Goal: Find specific page/section: Find specific page/section

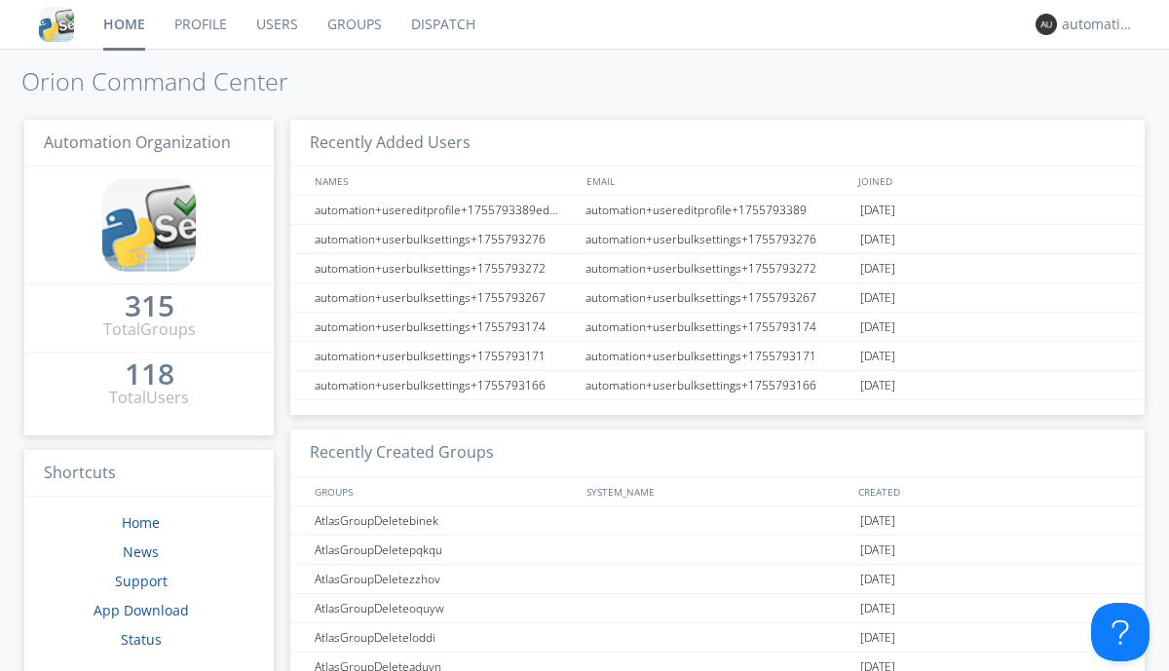
click at [441, 24] on link "Dispatch" at bounding box center [444, 24] width 94 height 49
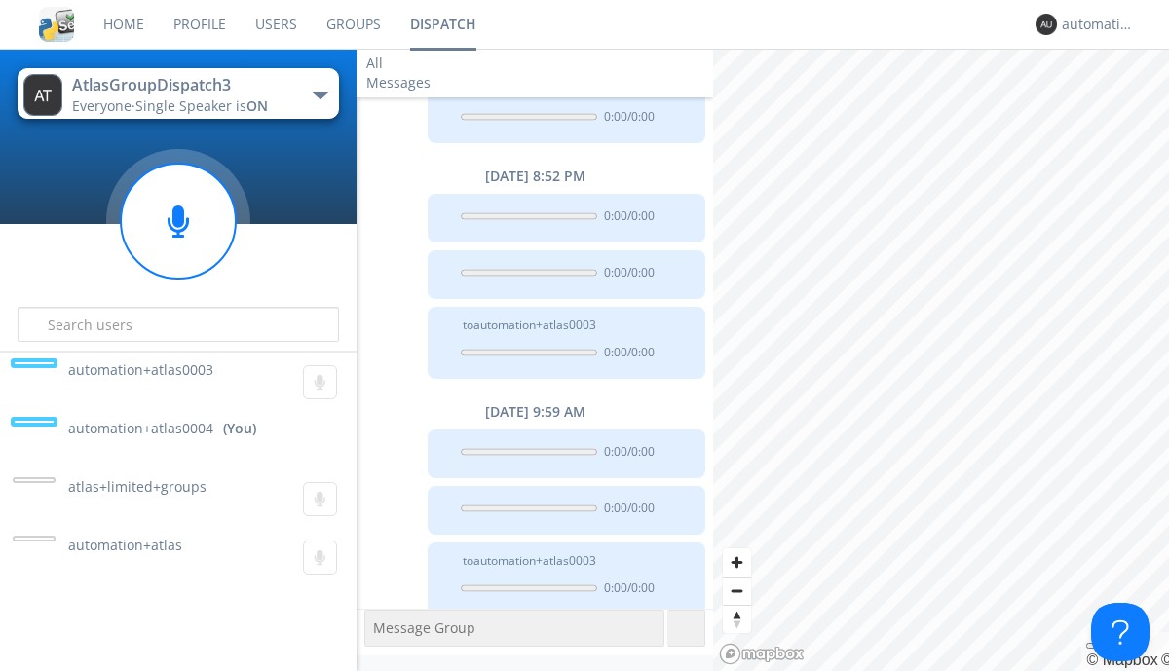
scroll to position [770, 0]
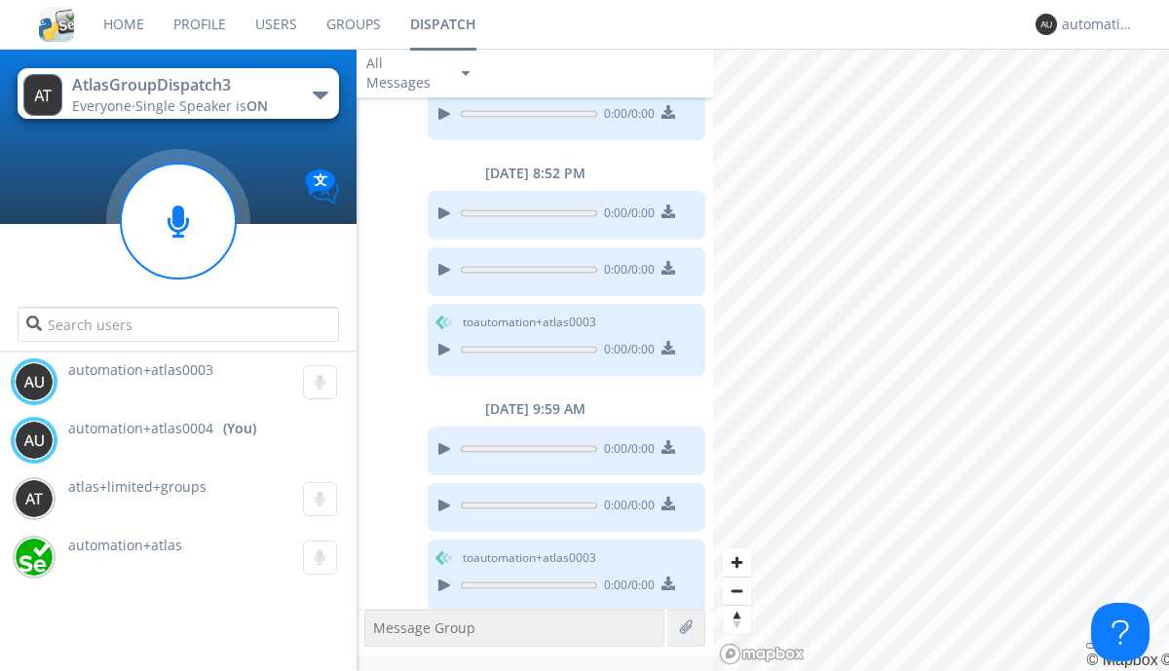
click at [320, 95] on div "button" at bounding box center [321, 96] width 16 height 8
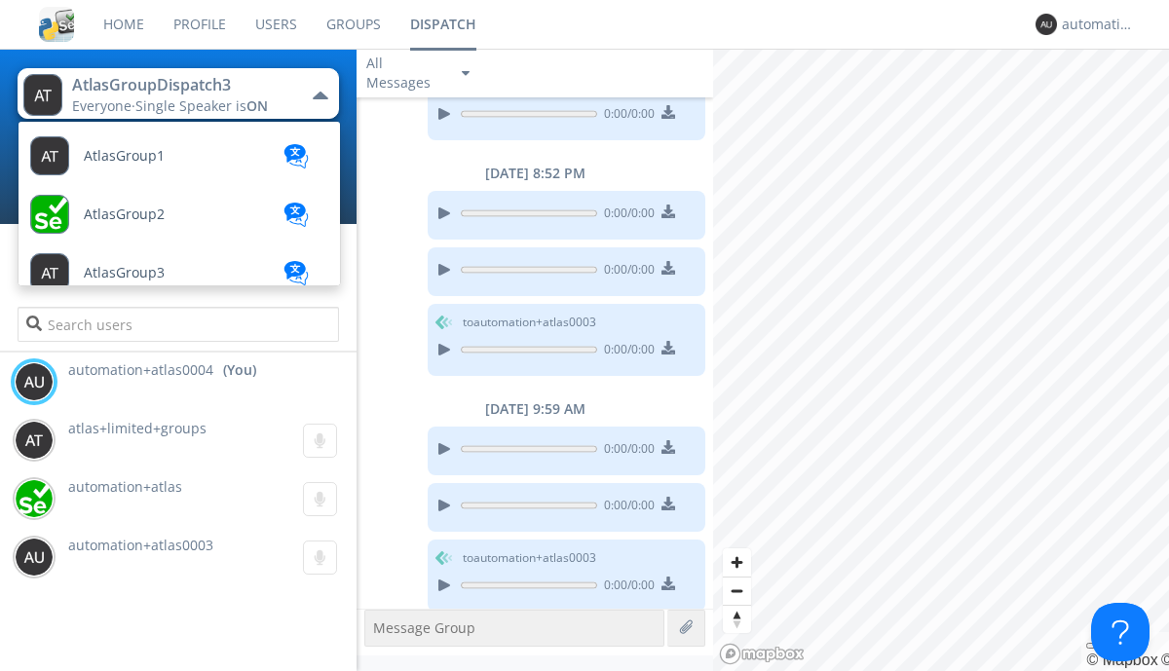
click at [147, 164] on span "AtlasGroupDispatch" at bounding box center [124, 156] width 81 height 15
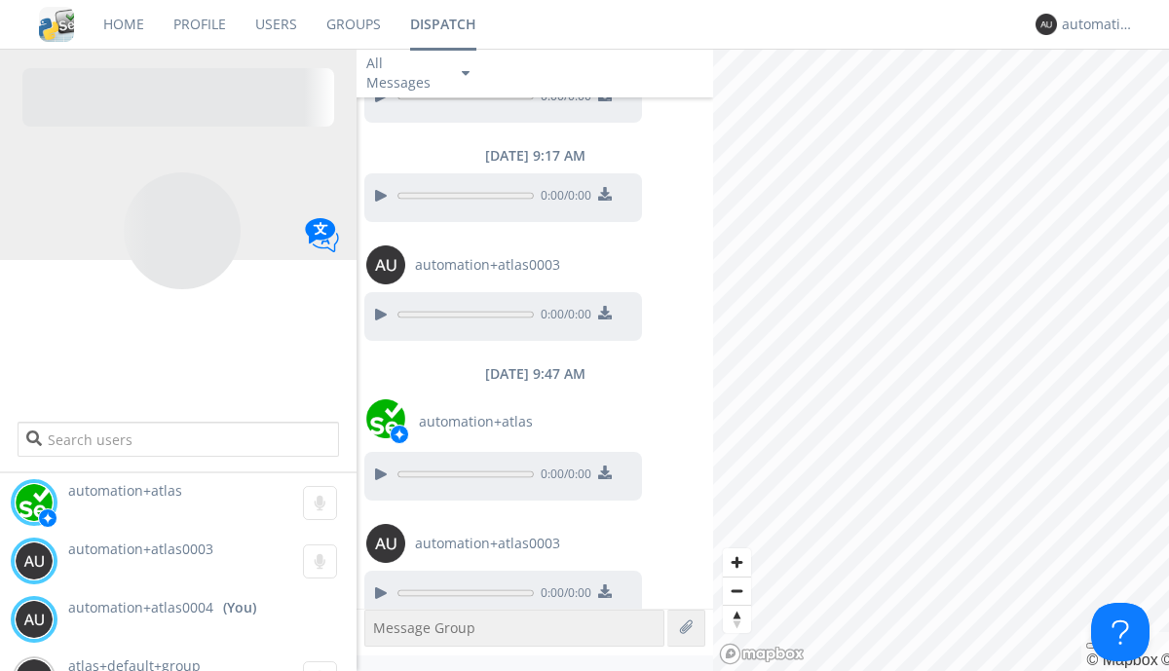
scroll to position [1848, 0]
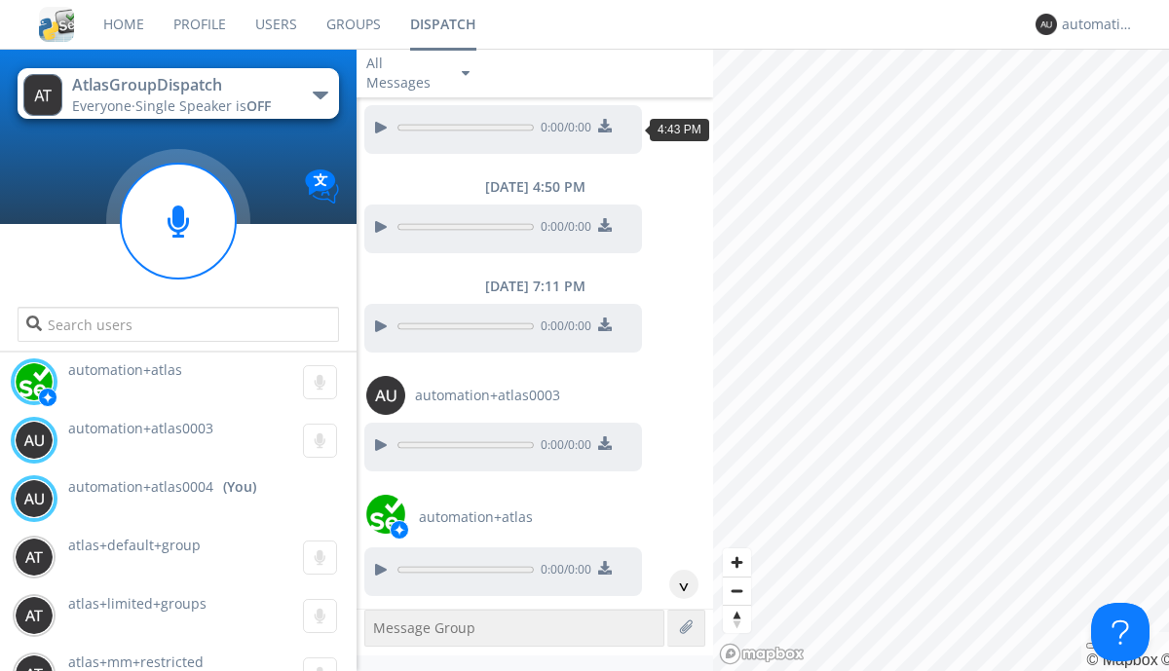
scroll to position [95, 0]
click at [676, 585] on div "^" at bounding box center [683, 584] width 29 height 29
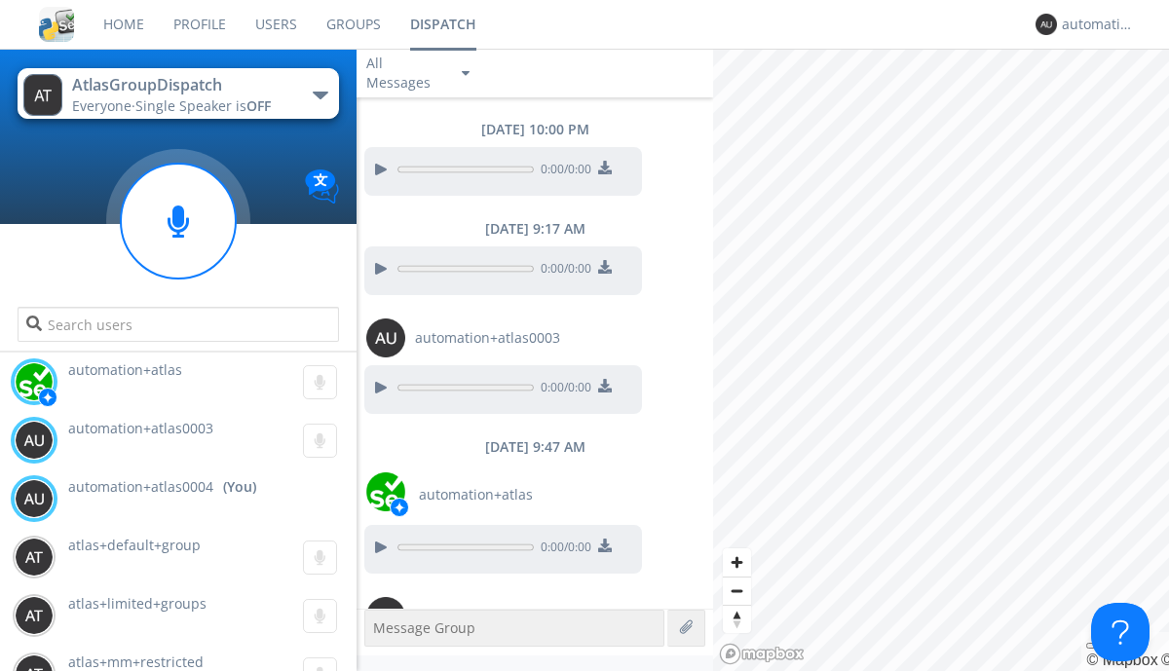
scroll to position [1790, 0]
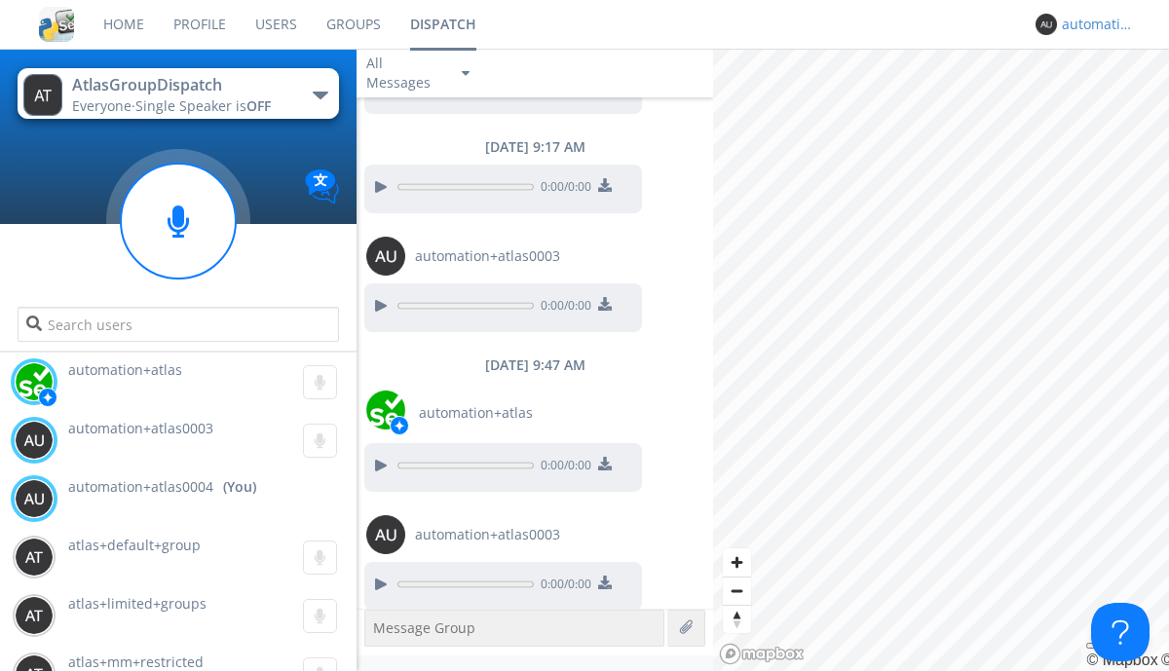
click at [1093, 24] on div "automation+atlas0004" at bounding box center [1098, 24] width 73 height 19
